Goal: Communication & Community: Answer question/provide support

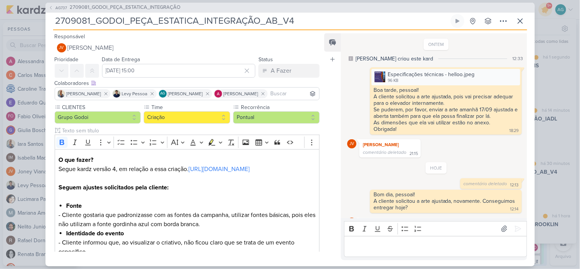
scroll to position [595, 0]
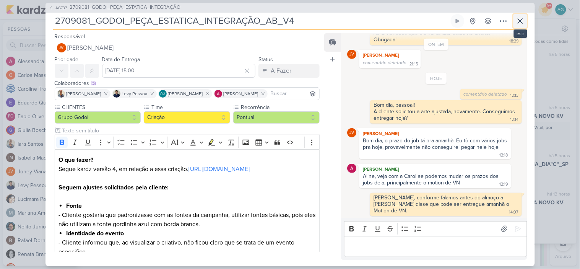
click at [521, 23] on icon at bounding box center [520, 20] width 9 height 9
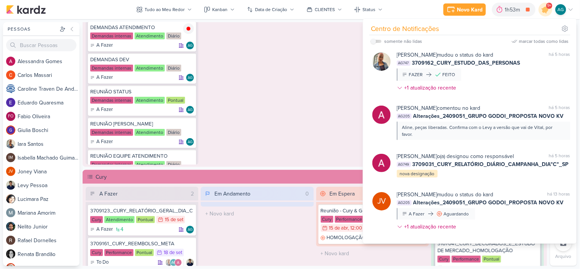
click at [293, 101] on div "Em Andamento 0 O título do kard deve ter menos que 100 caracteres" at bounding box center [257, 51] width 113 height 225
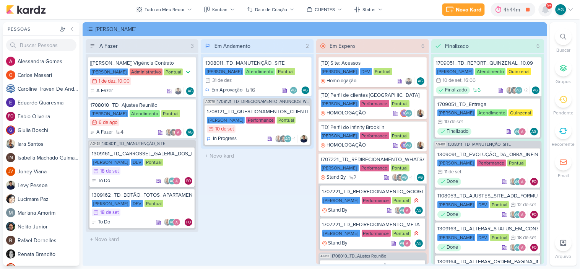
click at [548, 10] on icon at bounding box center [546, 9] width 6 height 7
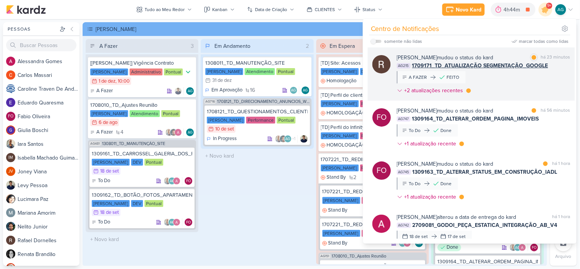
click at [518, 83] on div "Rafael Dornelles mudou o status do kard marcar como lida há 23 minutos AG215 17…" at bounding box center [484, 76] width 174 height 44
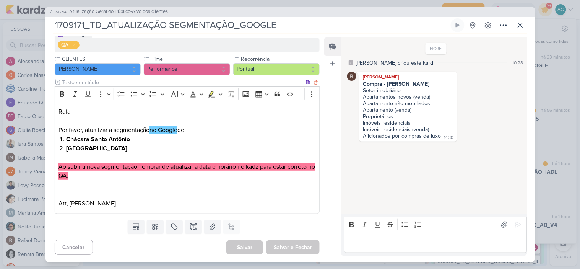
scroll to position [78, 0]
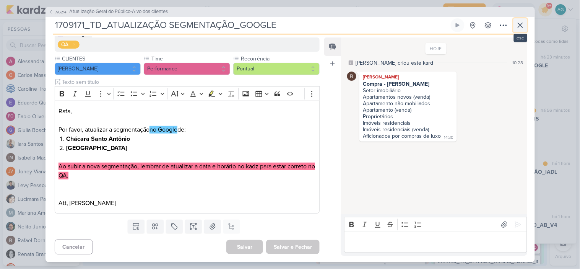
click at [519, 26] on icon at bounding box center [520, 25] width 9 height 9
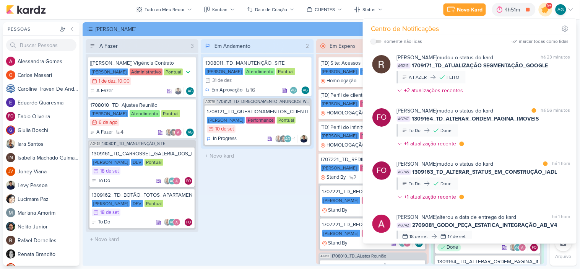
click at [543, 8] on icon at bounding box center [545, 9] width 13 height 13
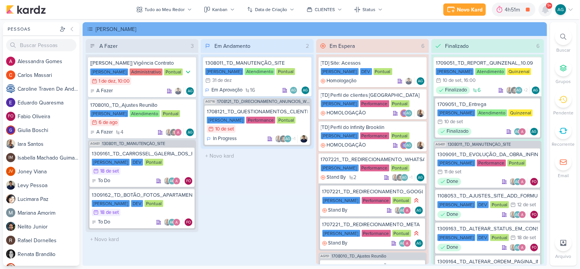
click at [543, 8] on icon at bounding box center [545, 9] width 9 height 9
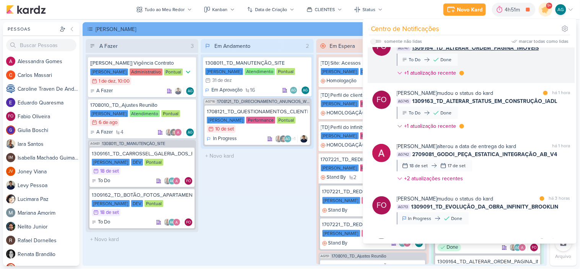
scroll to position [85, 0]
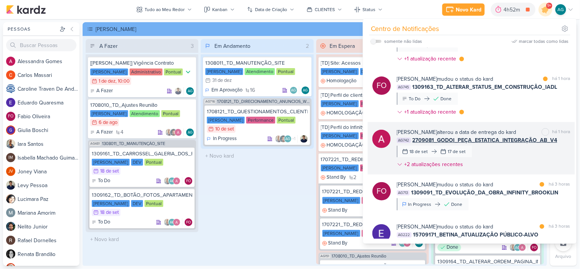
click at [517, 158] on div "Alessandra Gomes alterou a data de entrega do kard marcar como não lida há 1 ho…" at bounding box center [484, 149] width 174 height 43
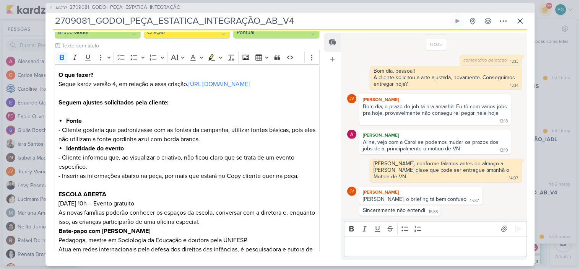
click at [378, 244] on p "Editor editing area: main" at bounding box center [435, 246] width 175 height 9
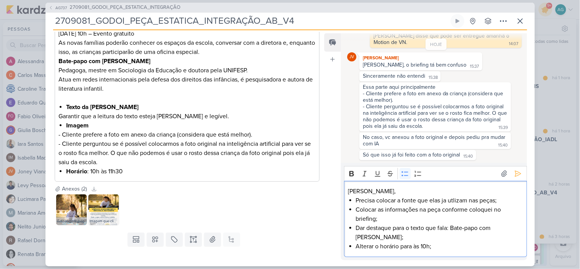
scroll to position [270, 0]
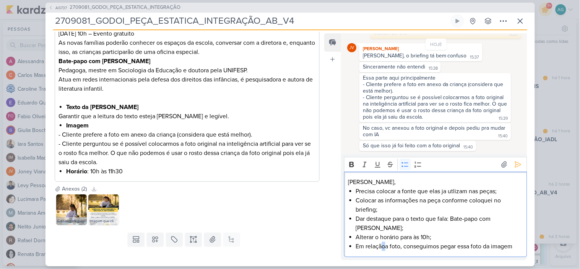
click at [387, 246] on li "Em relaçãoa foto, conseguimos pegar essa foto da imagem" at bounding box center [439, 246] width 167 height 9
click at [465, 246] on li "Em relação a foto, conseguimos pegar essa foto da imagem" at bounding box center [439, 246] width 167 height 9
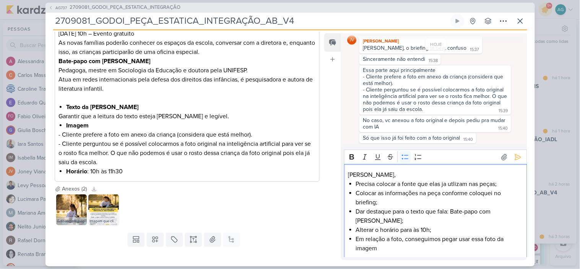
click at [403, 250] on li "Em relação a foto, conseguimos pegar usar essa foto da imagem" at bounding box center [439, 243] width 167 height 18
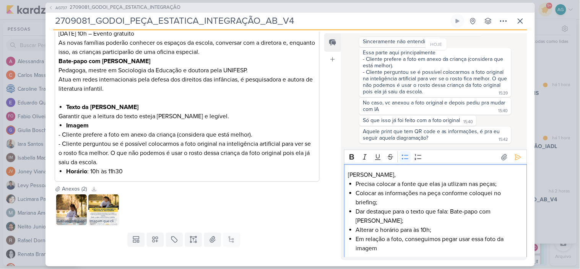
click at [356, 183] on li "Precisa colocar a fonte que elas ja utlizam nas peças;" at bounding box center [439, 183] width 167 height 9
click at [387, 180] on li "Precisa colocar a fonte que elas ja utlizam nas peças;" at bounding box center [439, 183] width 167 height 9
click at [387, 175] on p "Oi Joney," at bounding box center [435, 174] width 175 height 9
click at [502, 158] on icon at bounding box center [505, 157] width 8 height 8
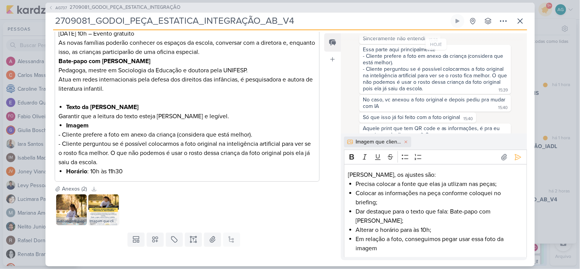
scroll to position [308, 0]
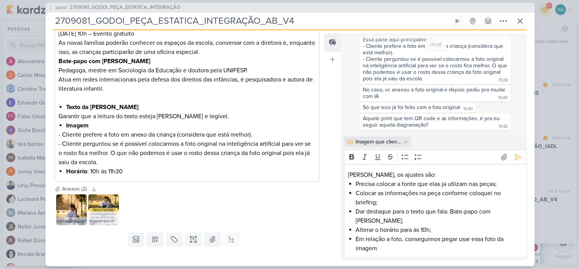
click at [448, 241] on li "Em relação a foto, conseguimos pegar usar essa foto da imagem" at bounding box center [439, 243] width 167 height 18
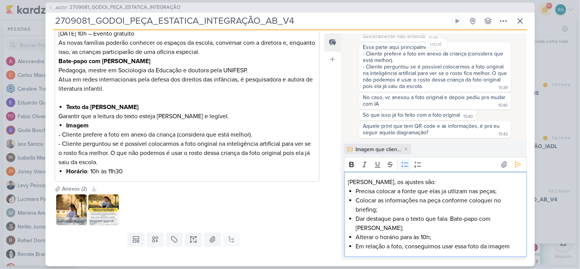
scroll to position [301, 0]
click at [514, 246] on li "Em relação a foto, conseguimos usar essa foto da imagem" at bounding box center [439, 246] width 167 height 9
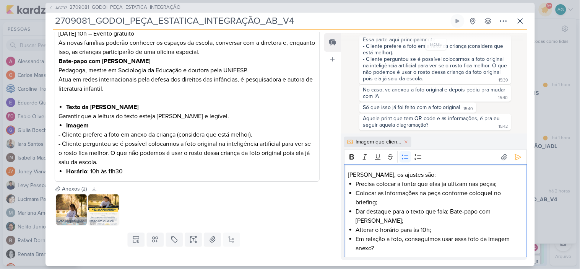
click at [392, 247] on li "Em relação a foto, conseguimos usar essa foto da imagem anexo?" at bounding box center [439, 243] width 167 height 18
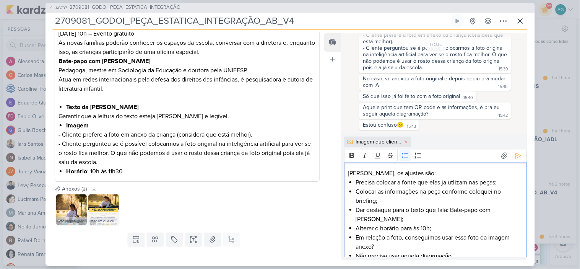
scroll to position [11, 0]
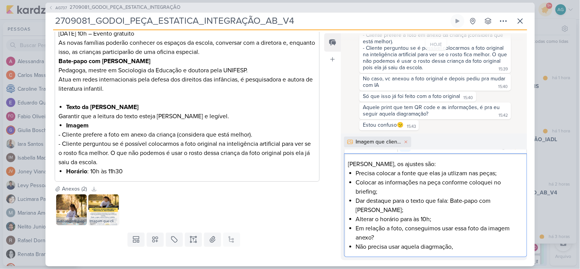
click at [442, 244] on li "Não precisa usar aquela diagrmação," at bounding box center [439, 246] width 167 height 9
click at [494, 248] on li "Não precisa usar aquela diagramação do print," at bounding box center [439, 246] width 167 height 9
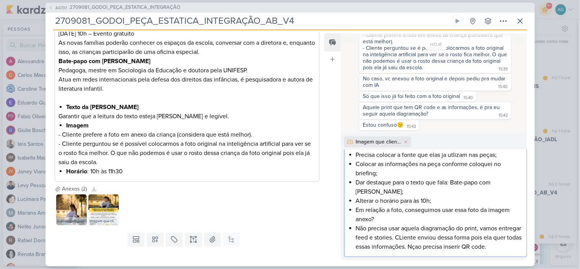
scroll to position [32, 0]
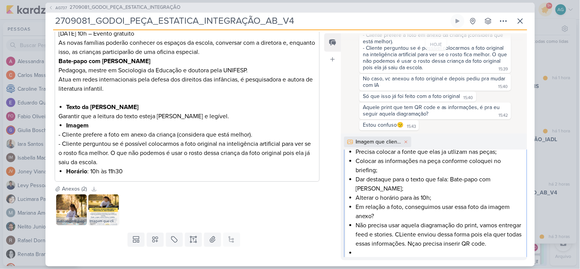
click at [419, 250] on li "Editor editing area: main" at bounding box center [439, 252] width 167 height 9
click at [447, 242] on li "Não precisa usar aquela diagramação do print, vamos entregar feed e stories. CL…" at bounding box center [439, 235] width 167 height 28
click at [514, 244] on li "Não precisa usar aquela diagramação do print, vamos entregar feed e stories. CL…" at bounding box center [439, 235] width 167 height 28
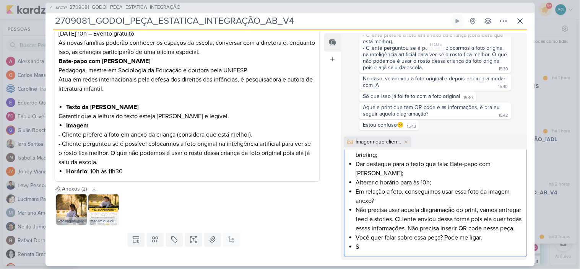
scroll to position [57, 0]
click at [387, 244] on li "S" at bounding box center [439, 246] width 167 height 9
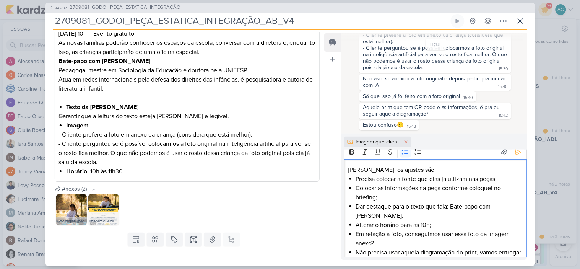
scroll to position [0, 0]
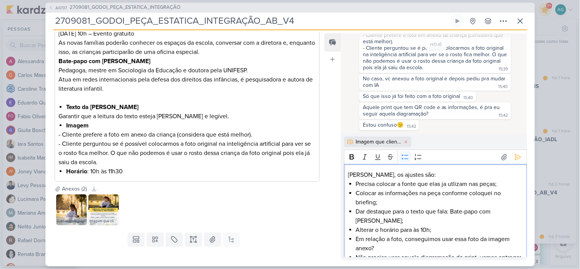
click at [385, 184] on li "Precisa colocar a fonte que elas ja utlizam nas peças;" at bounding box center [439, 183] width 167 height 9
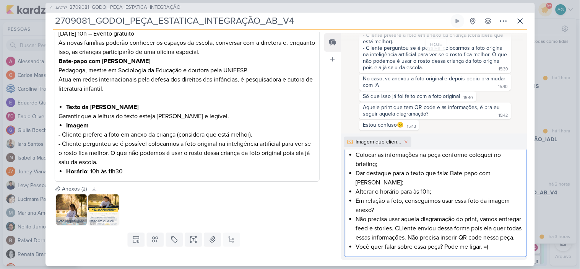
click at [358, 246] on li "Você quer falar sobre essa peça? Pode me ligar. =)" at bounding box center [439, 246] width 167 height 9
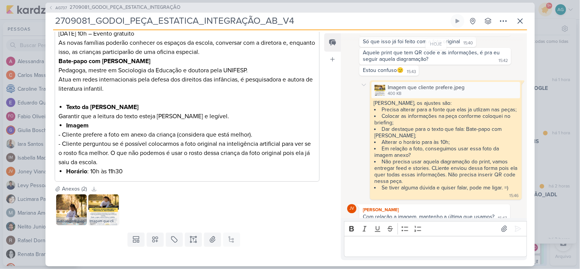
scroll to position [400, 0]
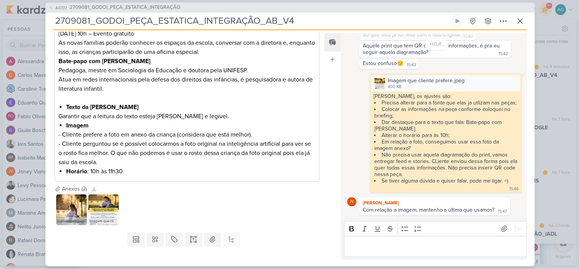
click at [452, 246] on p "Editor editing area: main" at bounding box center [435, 246] width 175 height 9
click at [393, 248] on p "Co" at bounding box center [435, 246] width 175 height 9
drag, startPoint x: 414, startPoint y: 140, endPoint x: 374, endPoint y: 132, distance: 40.9
click at [374, 132] on ul "Precisa alterar para a fonte que elas ja utlizam nas peças; Colocar as informaç…" at bounding box center [446, 141] width 145 height 85
copy li "Em relação a foto, conseguimos usar essa foto da imagem anexo?"
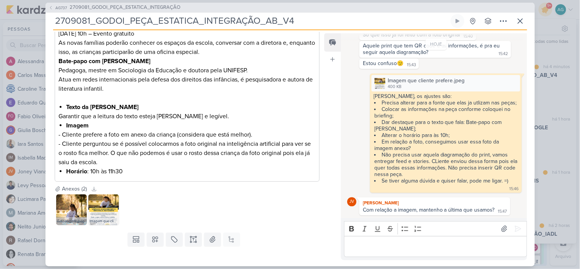
click at [381, 250] on p "Editor editing area: main" at bounding box center [435, 246] width 175 height 9
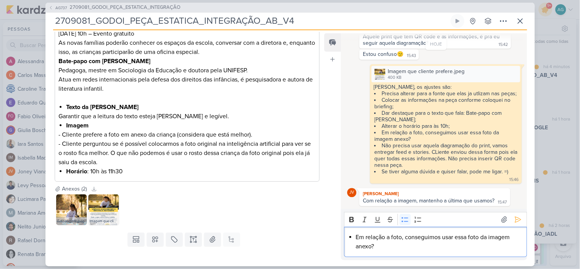
scroll to position [410, 0]
click at [402, 236] on li "Em relação a foto, conseguimos usar essa foto da imagem anexo?" at bounding box center [439, 242] width 167 height 18
click at [444, 237] on li "Em relação a foto da criança, conseguimos usar essa foto da imagem anexo?" at bounding box center [439, 242] width 167 height 18
click at [445, 237] on li "Em relação a foto da criança, conseguimos usar essa foto da imagem anexo?" at bounding box center [439, 242] width 167 height 18
click at [502, 218] on icon at bounding box center [504, 220] width 5 height 6
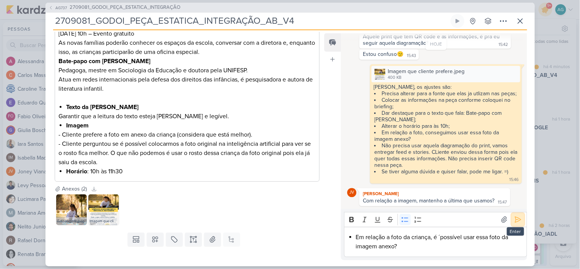
click at [514, 220] on icon at bounding box center [518, 220] width 8 height 8
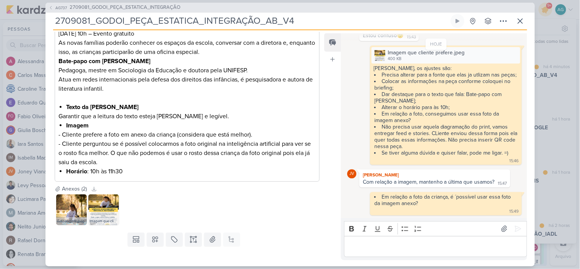
click at [452, 245] on p "Editor editing area: main" at bounding box center [435, 246] width 175 height 9
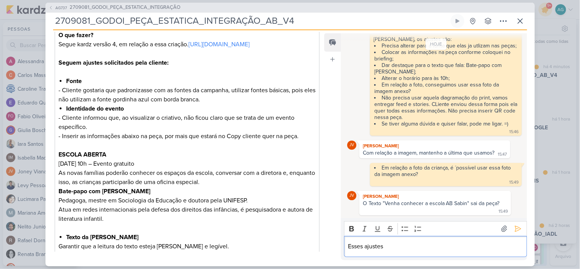
scroll to position [42, 0]
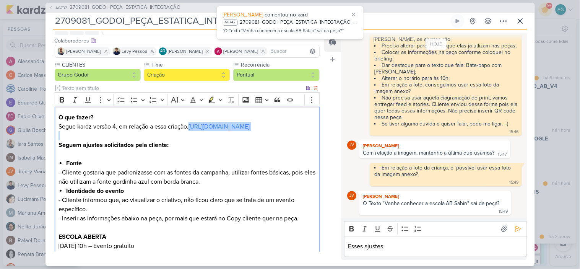
drag, startPoint x: 125, startPoint y: 150, endPoint x: 55, endPoint y: 137, distance: 71.3
click at [55, 137] on div "O que fazer? Segue kardz versão 4, em relação a essa criação. https://drive.goo…" at bounding box center [187, 250] width 265 height 287
copy link "[URL][DOMAIN_NAME]"
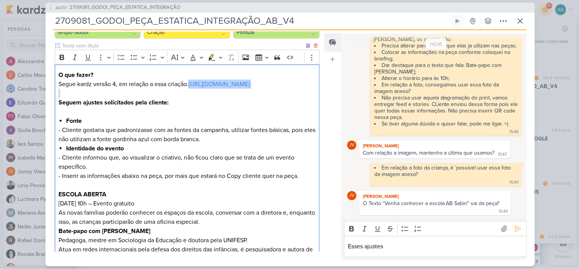
scroll to position [127, 0]
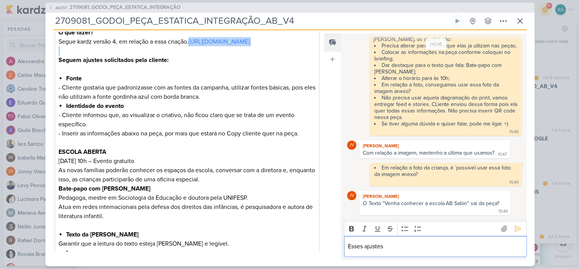
drag, startPoint x: 403, startPoint y: 246, endPoint x: 339, endPoint y: 245, distance: 63.5
click at [339, 245] on div "Feed Atrelar email Solte o email para atrelar ao kard ONTEM Aline criou este ka…" at bounding box center [425, 146] width 203 height 227
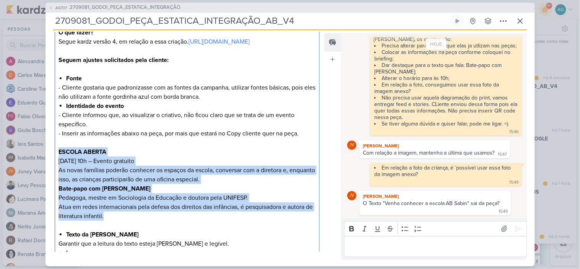
drag, startPoint x: 58, startPoint y: 169, endPoint x: 113, endPoint y: 234, distance: 84.6
click at [113, 234] on div "O que fazer? Segue kardz versão 4, em relação a essa criação. https://drive.goo…" at bounding box center [187, 165] width 265 height 287
copy div "ESCOLA ABERTA 27/09 às 10h – Evento gratuito As novas famílias poderão conhecer…"
click at [377, 251] on div "Editor editing area: main" at bounding box center [435, 246] width 183 height 21
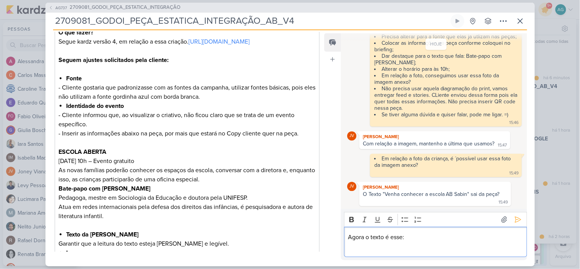
scroll to position [530, 0]
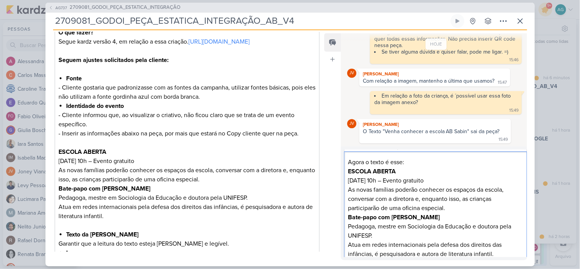
click at [410, 164] on p "Agora o texto é esse:" at bounding box center [435, 162] width 175 height 9
drag, startPoint x: 435, startPoint y: 180, endPoint x: 342, endPoint y: 181, distance: 93.3
click at [342, 181] on div "Rich Text Editor Bold Italic Underline Strikethrough Bulleted List Numbered Lis…" at bounding box center [434, 203] width 186 height 114
copy p "[DATE] 10h – Evento gratuito"
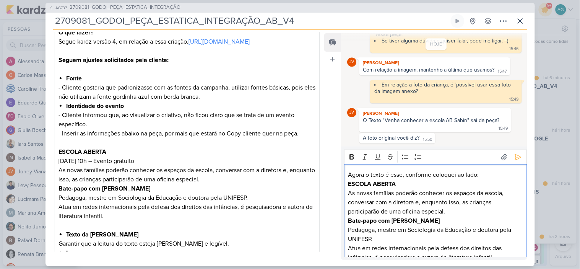
scroll to position [11, 0]
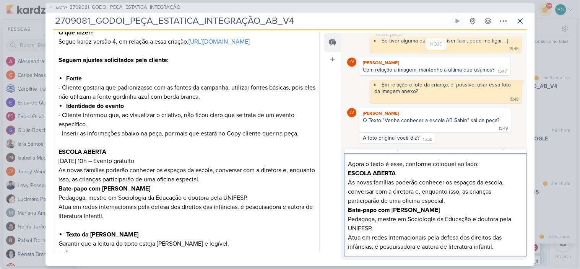
click at [415, 174] on p "ESCOLA ABERTA" at bounding box center [435, 173] width 175 height 9
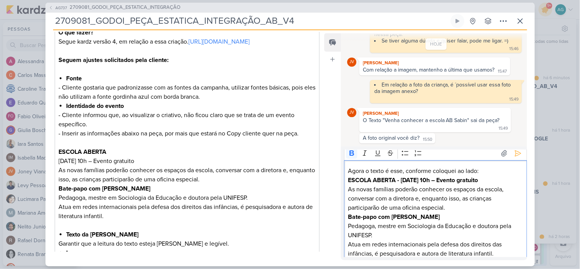
scroll to position [0, 0]
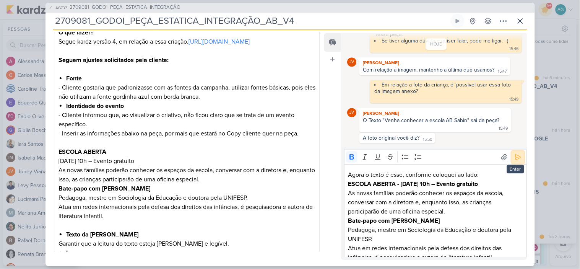
click at [517, 158] on icon at bounding box center [518, 157] width 6 height 6
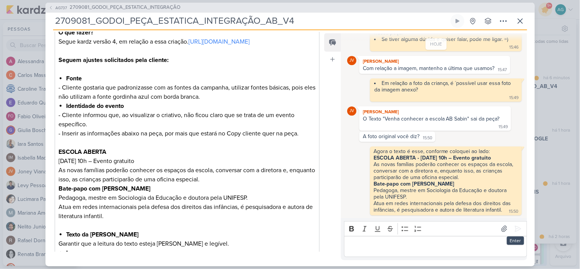
scroll to position [547, 0]
click at [502, 230] on icon at bounding box center [504, 229] width 5 height 6
click at [392, 250] on p "Editor editing area: main" at bounding box center [435, 246] width 175 height 9
click at [502, 228] on icon at bounding box center [504, 229] width 5 height 6
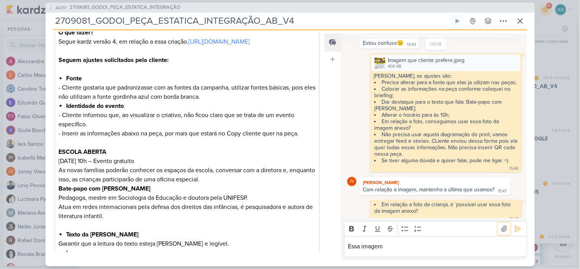
scroll to position [377, 0]
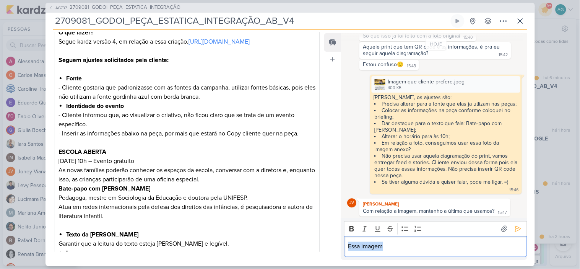
drag, startPoint x: 373, startPoint y: 247, endPoint x: 329, endPoint y: 247, distance: 43.6
click at [329, 247] on div "Feed Atrelar email Solte o email para atrelar ao kard ONTEM Aline criou este ka…" at bounding box center [425, 146] width 203 height 227
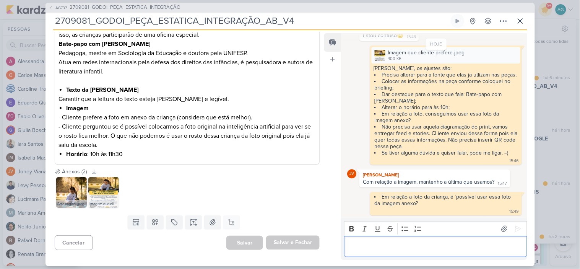
scroll to position [395, 0]
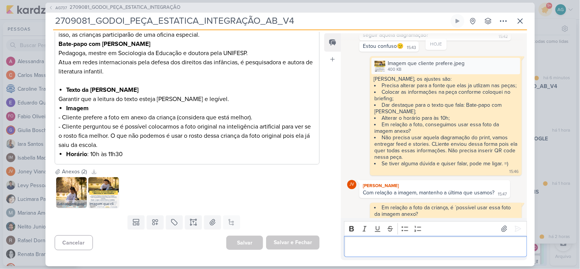
click at [393, 249] on p "Editor editing area: main" at bounding box center [435, 246] width 175 height 9
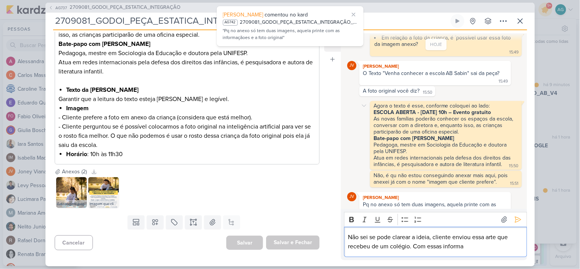
scroll to position [603, 0]
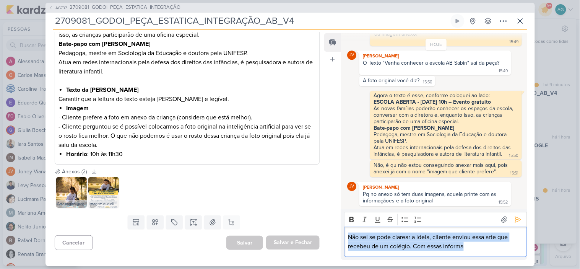
drag, startPoint x: 476, startPoint y: 247, endPoint x: 346, endPoint y: 239, distance: 129.9
click at [346, 239] on div "Não sei se pode clarear a ideia, cliente enviou essa arte que recebeu de um col…" at bounding box center [435, 242] width 183 height 30
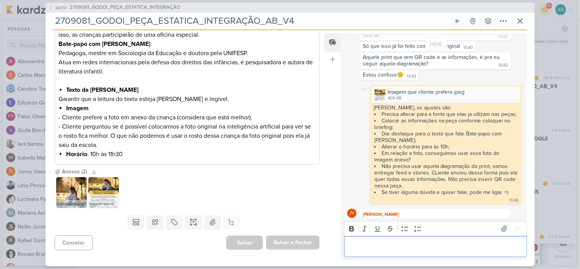
scroll to position [621, 0]
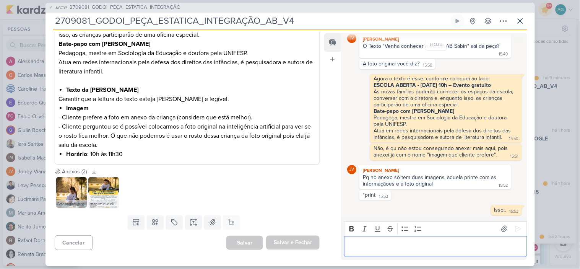
click at [403, 247] on p "Editor editing area: main" at bounding box center [435, 246] width 175 height 9
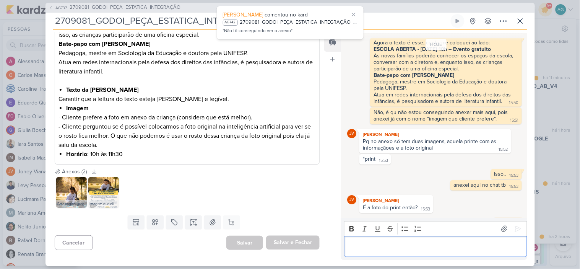
scroll to position [693, 0]
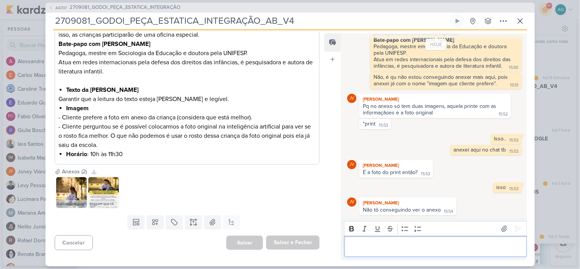
click at [373, 246] on p "Editor editing area: main" at bounding box center [435, 246] width 175 height 9
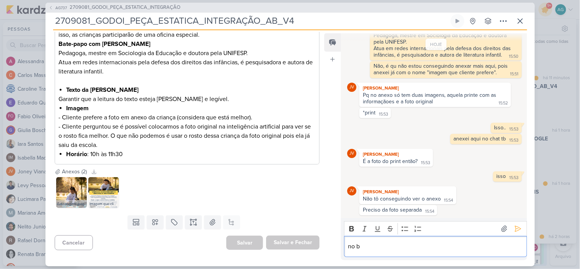
scroll to position [705, 0]
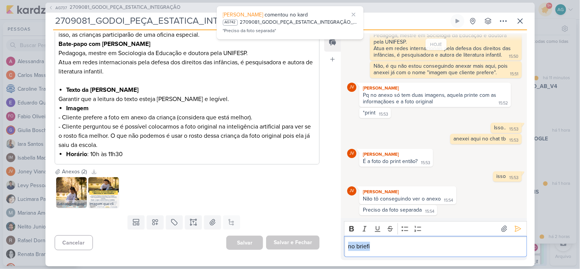
drag, startPoint x: 385, startPoint y: 245, endPoint x: 341, endPoint y: 249, distance: 43.8
click at [341, 249] on div "Rich Text Editor Bold Italic Underline Strikethrough Bulleted List Numbered Lis…" at bounding box center [434, 239] width 186 height 42
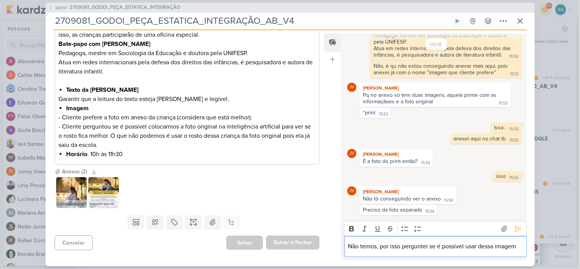
scroll to position [714, 0]
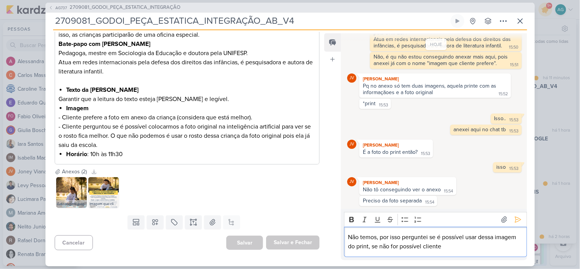
click at [401, 236] on p "Não temos, por isso perguntei se é possível usar dessa imagem do print, se não …" at bounding box center [435, 242] width 175 height 18
click at [391, 245] on p "Não temos, por isso coloquei no briefing e perguntei se é possível usar dessa i…" at bounding box center [435, 242] width 175 height 18
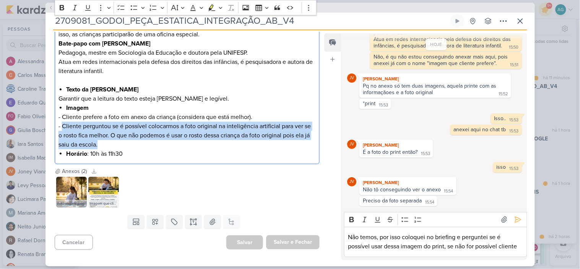
drag, startPoint x: 63, startPoint y: 125, endPoint x: 109, endPoint y: 142, distance: 48.7
click at [109, 142] on p "- Cliente perguntou se é possível colocarmos a foto original na inteligência ar…" at bounding box center [187, 136] width 257 height 28
copy p "Cliente perguntou se é possível colocarmos a foto original na inteligência arti…"
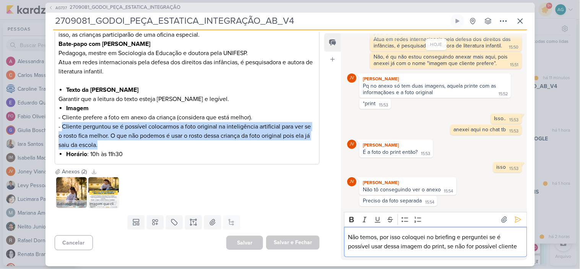
click at [380, 250] on p "Não temos, por isso coloquei no briefing e perguntei se é possível usar dessa i…" at bounding box center [435, 242] width 175 height 18
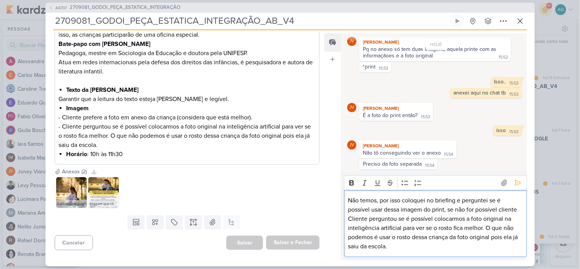
scroll to position [751, 0]
click at [354, 219] on p "Não temos, por isso coloquei no briefing e perguntei se é possível usar dessa i…" at bounding box center [435, 223] width 175 height 55
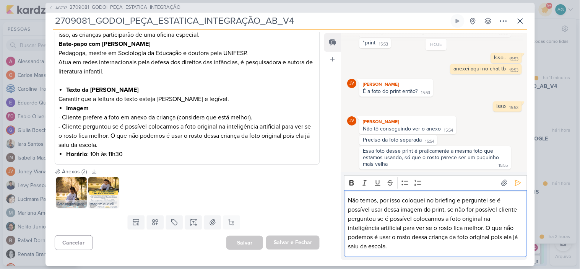
scroll to position [776, 0]
click at [516, 181] on icon at bounding box center [518, 183] width 6 height 6
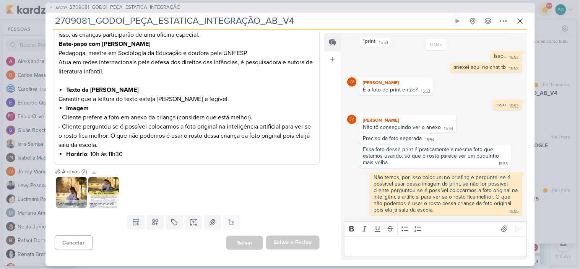
scroll to position [779, 0]
click at [421, 249] on p "Editor editing area: main" at bounding box center [435, 246] width 175 height 9
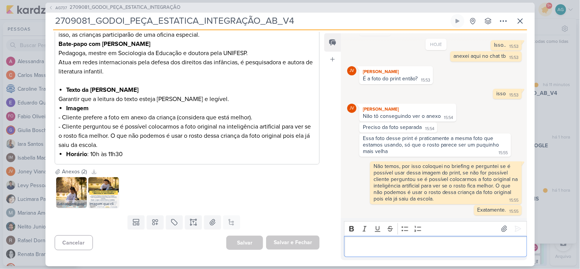
scroll to position [790, 0]
click at [503, 19] on icon at bounding box center [503, 20] width 9 height 9
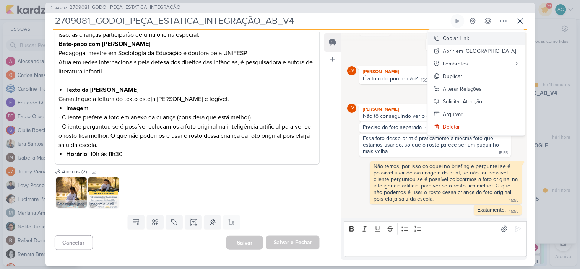
click at [470, 39] on div "Copiar Link" at bounding box center [456, 38] width 26 height 8
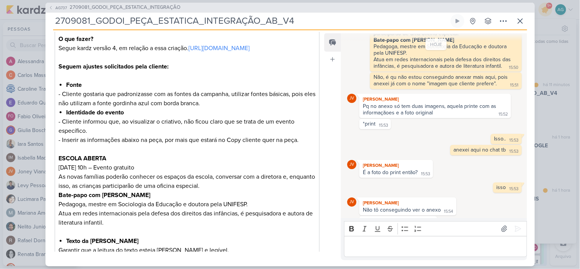
scroll to position [120, 0]
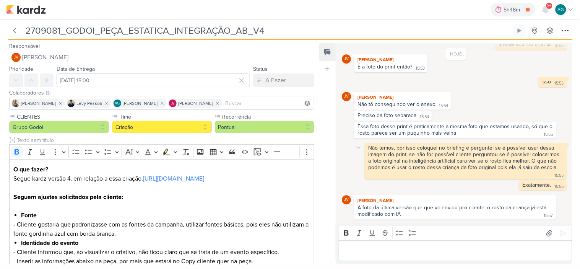
scroll to position [481, 0]
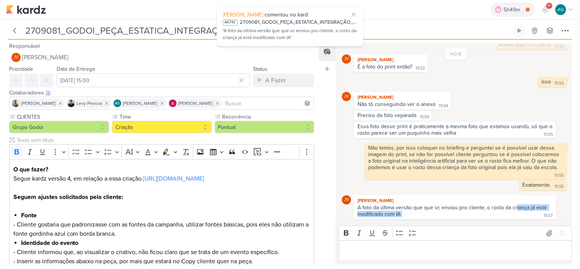
drag, startPoint x: 515, startPoint y: 207, endPoint x: 522, endPoint y: 215, distance: 10.8
click at [522, 215] on div "A foto da última versão que que vc enviou pro cliente, o rosto da criança já es…" at bounding box center [455, 211] width 199 height 14
click at [448, 255] on p "Editor editing area: main" at bounding box center [455, 250] width 225 height 9
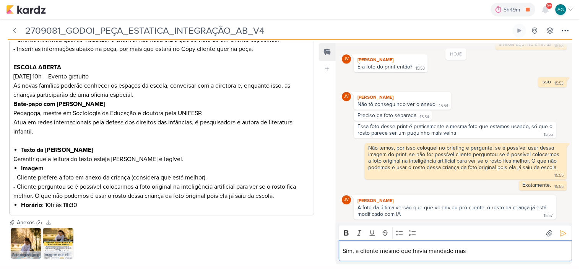
scroll to position [493, 0]
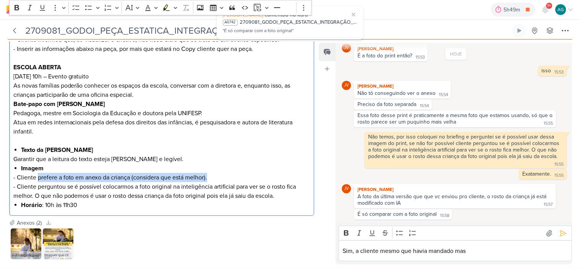
drag, startPoint x: 36, startPoint y: 186, endPoint x: 216, endPoint y: 187, distance: 179.4
click at [216, 182] on p "- Cliente prefere a foto em anexo da criança (considera que está melhor)." at bounding box center [161, 177] width 297 height 9
copy p "prefere a foto em anexo da criança (considera que está melhor)."
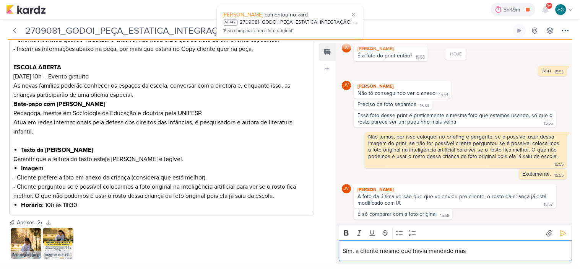
click at [473, 249] on p "Sim, a cliente mesmo que havia mandado mas" at bounding box center [455, 250] width 225 height 9
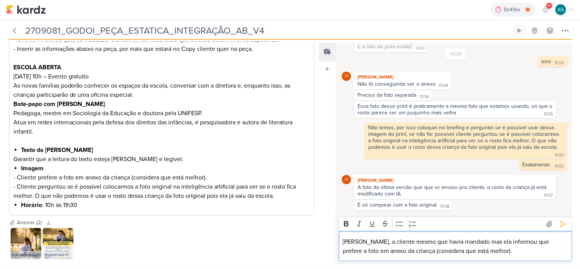
scroll to position [502, 0]
click at [357, 242] on p "Sim, a cliente mesmo que havia mandado mas ela informou que prefere a foto em a…" at bounding box center [455, 246] width 225 height 18
drag, startPoint x: 383, startPoint y: 242, endPoint x: 426, endPoint y: 240, distance: 43.3
click at [426, 240] on p "Sim, conforme coloquei ao lado, a cliente mesmo que havia mandado mas ela infor…" at bounding box center [455, 246] width 225 height 18
click at [489, 241] on p "Sim, conforme falei, a cliente mesmo que havia mandado mas ela informou que pre…" at bounding box center [455, 246] width 225 height 18
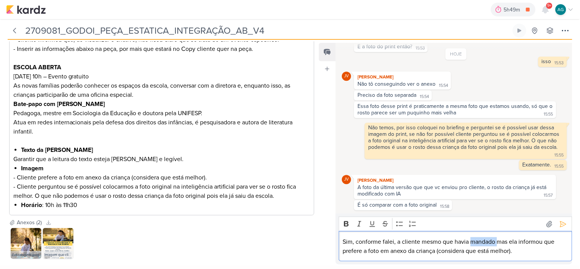
click at [489, 241] on p "Sim, conforme falei, a cliente mesmo que havia mandado mas ela informou que pre…" at bounding box center [455, 246] width 225 height 18
click at [559, 243] on p "Sim, conforme falei, a cliente mesmo que havia enviado essa foto, mas ao ver in…" at bounding box center [455, 246] width 225 height 18
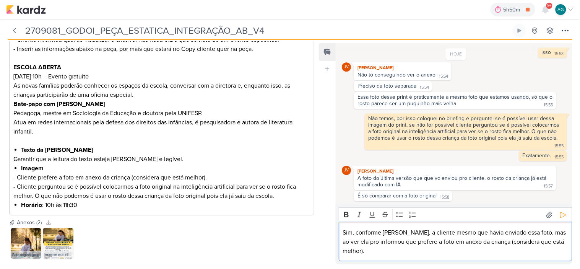
scroll to position [511, 0]
click at [437, 242] on p "Sim, conforme falei, a cliente mesmo que havia enviado essa foto, mas ao ver el…" at bounding box center [455, 242] width 225 height 28
click at [458, 249] on p "Sim, conforme falei, a cliente mesmo que havia enviado essa foto, mas ao ver el…" at bounding box center [455, 242] width 225 height 28
click at [518, 231] on p "Sim, conforme falei, a cliente mesmo que havia enviado essa foto, mas ao ver el…" at bounding box center [455, 242] width 225 height 28
click at [376, 241] on p "Sim, conforme falei, a cliente mesmo que havia enviado essa foto que você usou,…" at bounding box center [455, 242] width 225 height 28
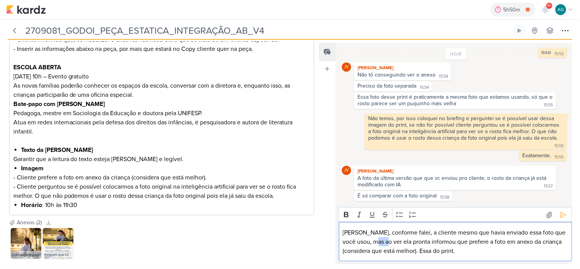
click at [376, 241] on p "Sim, conforme falei, a cliente mesmo que havia enviado essa foto que você usou,…" at bounding box center [455, 242] width 225 height 28
click at [471, 250] on p "Sim, conforme falei, a cliente mesmo que havia enviado essa foto que você usou,…" at bounding box center [455, 242] width 225 height 28
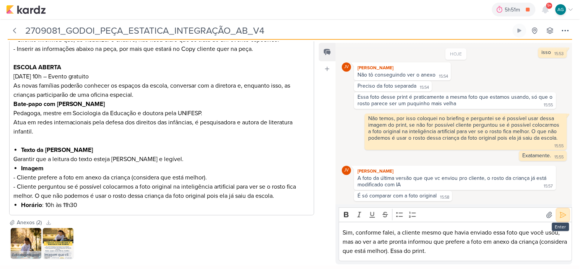
click at [563, 215] on icon at bounding box center [563, 215] width 8 height 8
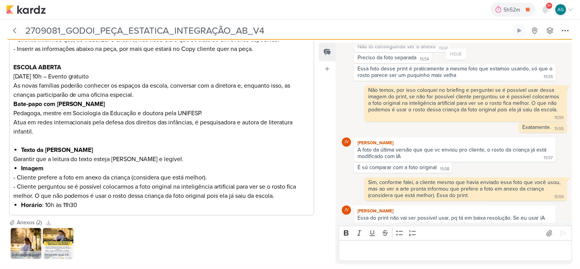
scroll to position [551, 0]
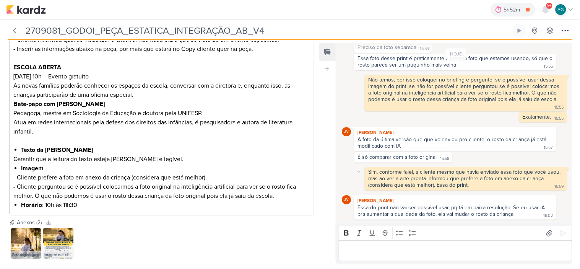
click at [353, 172] on div "Sim, conforme falei, a cliente mesmo que havia enviado essa foto que você usou,…" at bounding box center [456, 178] width 228 height 23
click at [388, 251] on p "Editor editing area: main" at bounding box center [455, 250] width 225 height 9
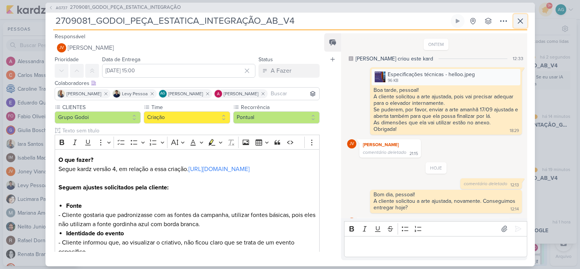
click at [523, 21] on icon at bounding box center [520, 20] width 9 height 9
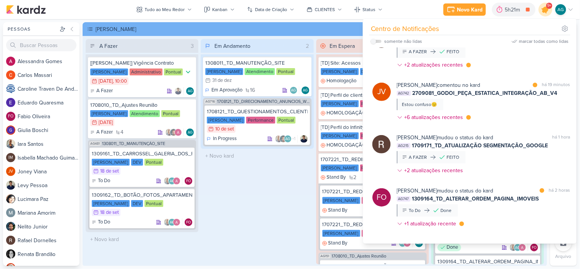
click at [546, 11] on icon at bounding box center [545, 9] width 9 height 9
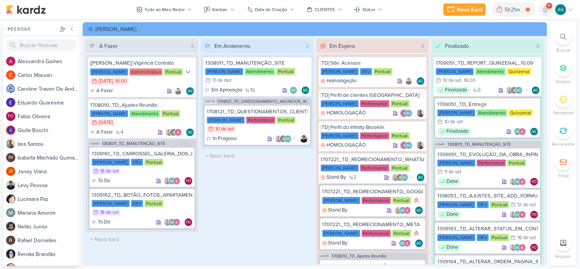
click at [546, 11] on icon at bounding box center [546, 9] width 6 height 7
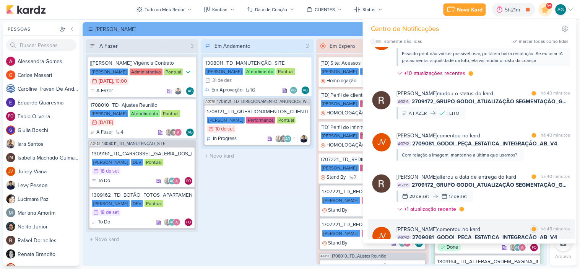
scroll to position [0, 0]
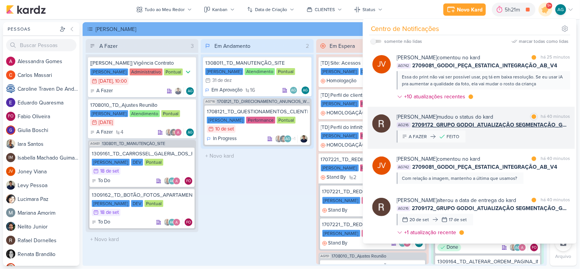
click at [510, 140] on div "Rafael Dornelles mudou o status do kard marcar como lida há 40 minutos AG216 27…" at bounding box center [484, 128] width 174 height 30
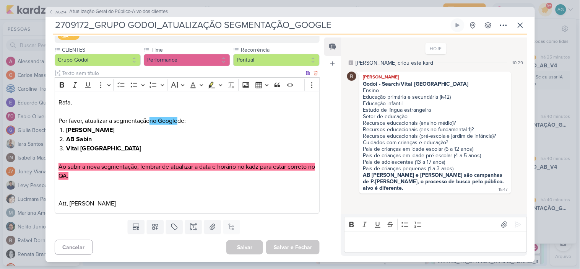
scroll to position [88, 0]
click at [519, 28] on icon at bounding box center [520, 25] width 9 height 9
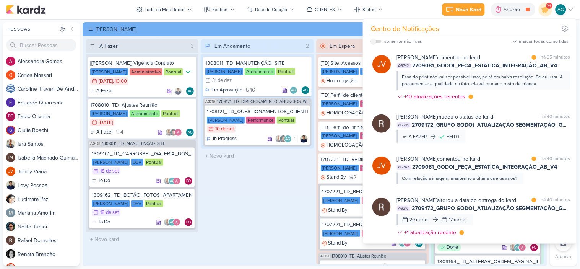
click at [259, 191] on div "Em Andamento 2 1308011_TD_MANUTENÇÃO_SITE Teixeira Duarte Atendimento Pontual 3…" at bounding box center [257, 151] width 113 height 225
